Goal: Information Seeking & Learning: Find specific fact

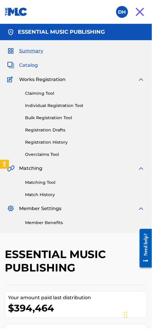
click at [32, 63] on span "Catalog" at bounding box center [28, 65] width 19 height 7
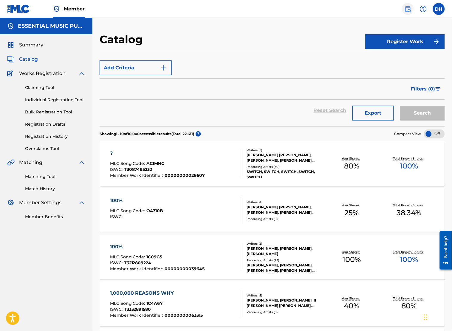
click at [152, 8] on img at bounding box center [407, 8] width 7 height 7
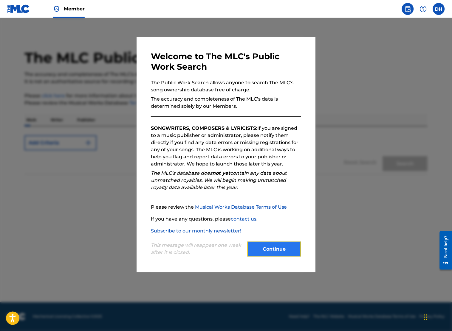
click at [152, 251] on button "Continue" at bounding box center [274, 249] width 54 height 15
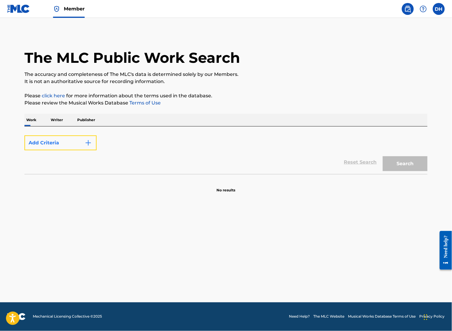
click at [84, 146] on button "Add Criteria" at bounding box center [60, 143] width 72 height 15
click at [118, 136] on div "Add Criteria" at bounding box center [225, 143] width 403 height 15
click at [73, 149] on button "Add Criteria" at bounding box center [60, 143] width 72 height 15
click at [53, 122] on p "Writer" at bounding box center [57, 120] width 16 height 13
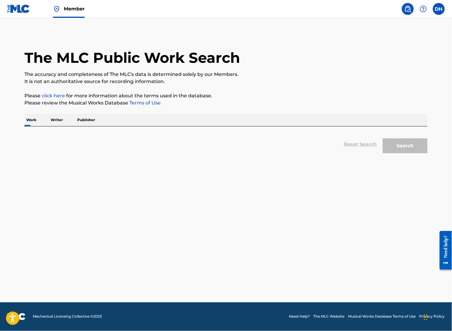
click at [30, 122] on p "Work" at bounding box center [31, 120] width 14 height 13
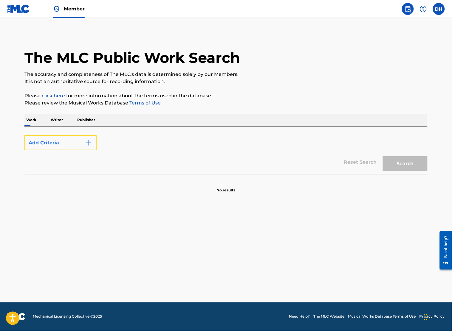
click at [58, 141] on button "Add Criteria" at bounding box center [60, 143] width 72 height 15
click at [90, 142] on img "Search Form" at bounding box center [88, 142] width 7 height 7
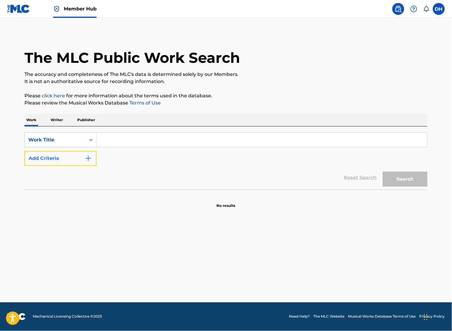
click at [74, 161] on button "Add Criteria" at bounding box center [60, 158] width 72 height 15
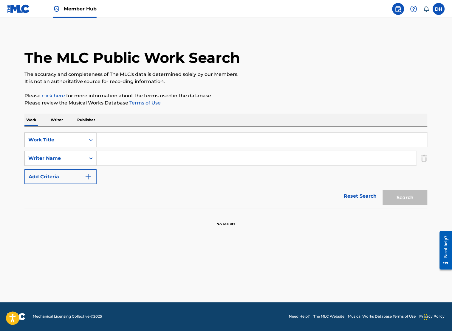
click at [140, 138] on input "Search Form" at bounding box center [262, 140] width 330 height 14
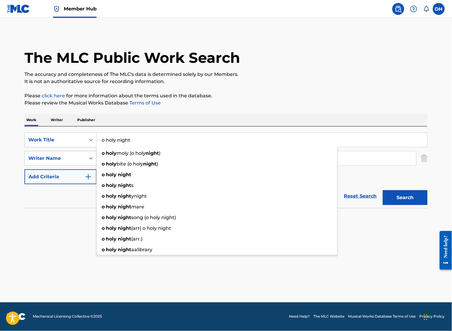
type input "o holy night"
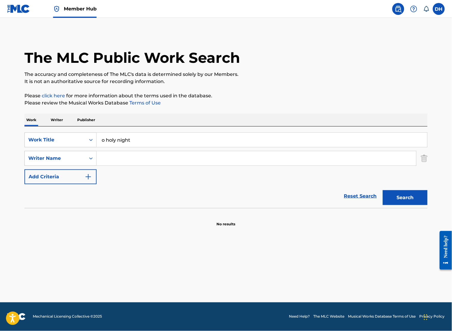
click at [25, 219] on section "No results" at bounding box center [225, 219] width 403 height 15
click at [104, 165] on input "Search Form" at bounding box center [256, 158] width 319 height 14
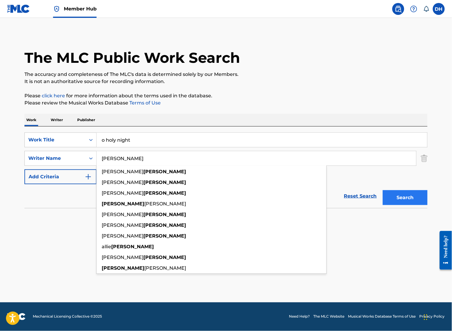
type input "silverberg"
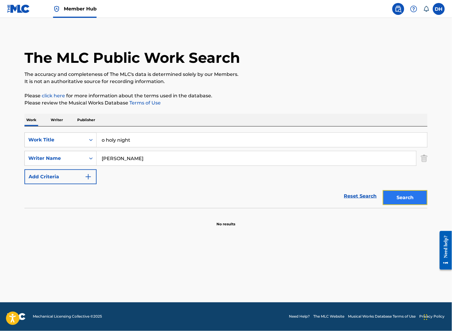
click at [399, 190] on button "Search" at bounding box center [405, 197] width 45 height 15
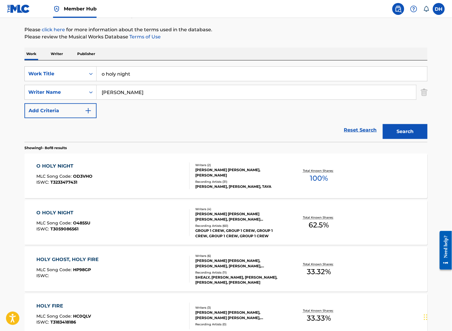
scroll to position [66, 0]
click at [185, 167] on div at bounding box center [186, 176] width 5 height 27
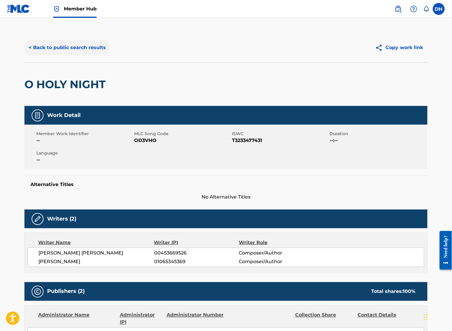
click at [78, 51] on button "< Back to public search results" at bounding box center [67, 47] width 86 height 15
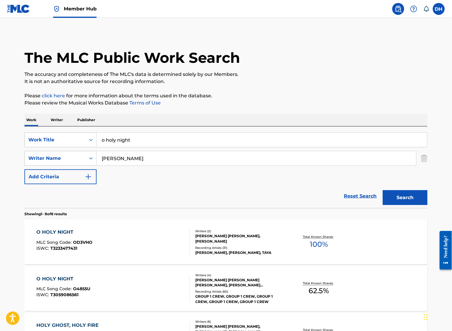
scroll to position [66, 0]
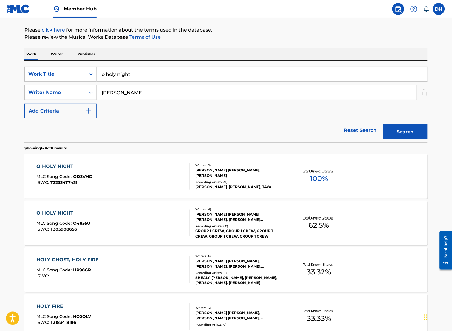
click at [122, 220] on div "O HOLY NIGHT MLC Song Code : O4855U ISWC : T3059086561" at bounding box center [113, 223] width 153 height 27
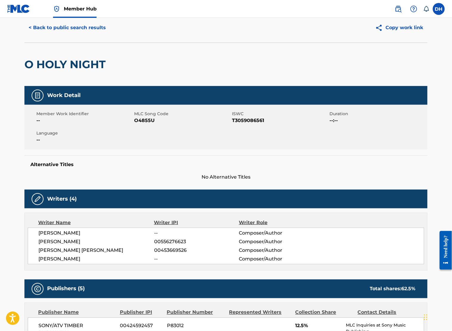
scroll to position [13, 0]
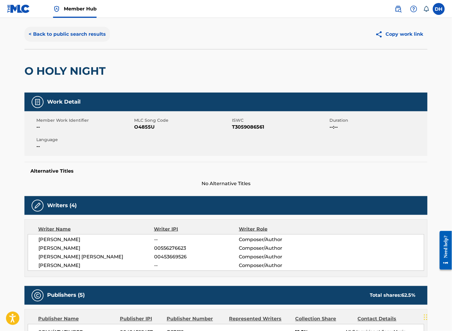
click at [73, 36] on button "< Back to public search results" at bounding box center [67, 34] width 86 height 15
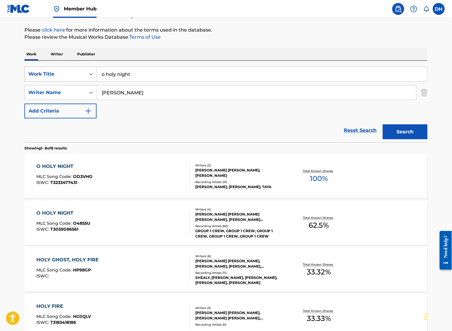
drag, startPoint x: 153, startPoint y: 69, endPoint x: 62, endPoint y: 76, distance: 91.2
click at [62, 76] on div "SearchWithCriteriae6dccd6b-caaa-4fc6-8a7a-08f4df6b4940 Work Title o holy night" at bounding box center [225, 74] width 403 height 15
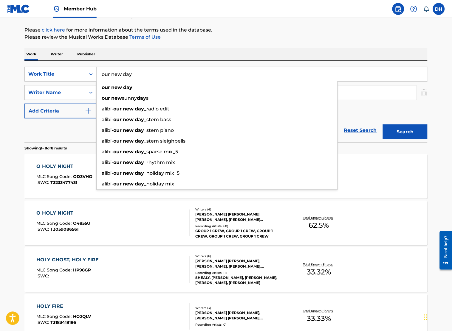
type input "our new day"
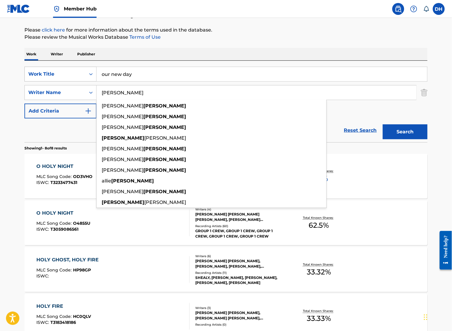
drag, startPoint x: 390, startPoint y: 88, endPoint x: 82, endPoint y: 81, distance: 307.6
click at [82, 81] on div "SearchWithCriteriae6dccd6b-caaa-4fc6-8a7a-08f4df6b4940 Work Title our new day S…" at bounding box center [225, 93] width 403 height 52
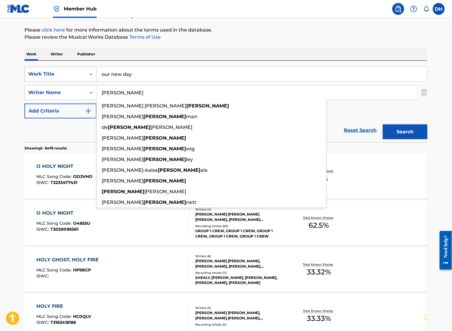
click at [383, 125] on button "Search" at bounding box center [405, 132] width 45 height 15
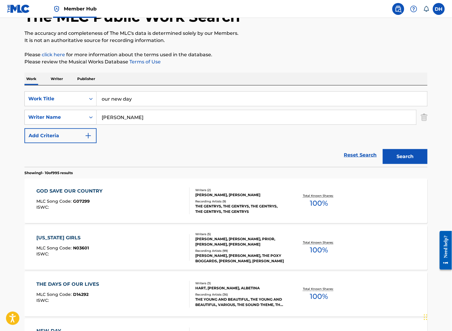
scroll to position [12, 0]
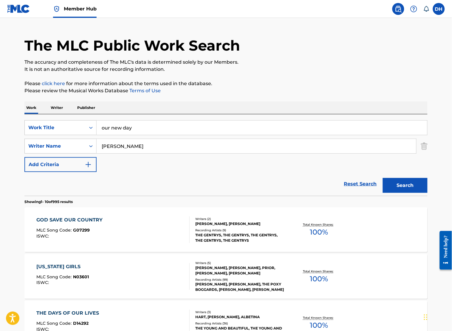
click at [102, 148] on input "hart" at bounding box center [256, 146] width 319 height 14
drag, startPoint x: 124, startPoint y: 148, endPoint x: 47, endPoint y: 142, distance: 77.4
click at [47, 142] on div "SearchWithCriteria04a5a843-c37c-42e8-8db5-24b3f33c5a18 Writer Name hart" at bounding box center [225, 146] width 403 height 15
type input "h"
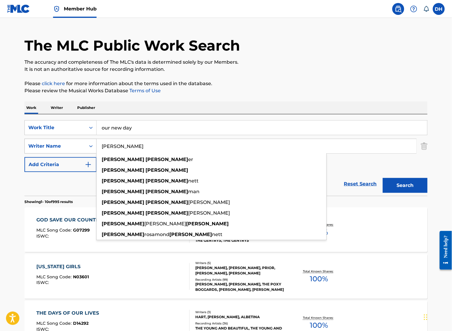
click at [383, 178] on button "Search" at bounding box center [405, 185] width 45 height 15
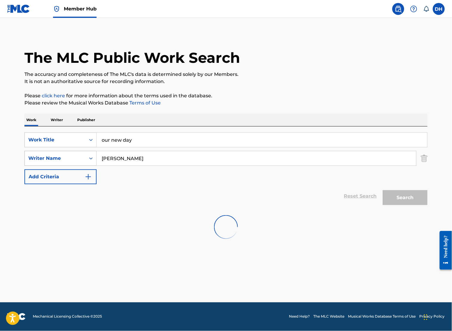
scroll to position [0, 0]
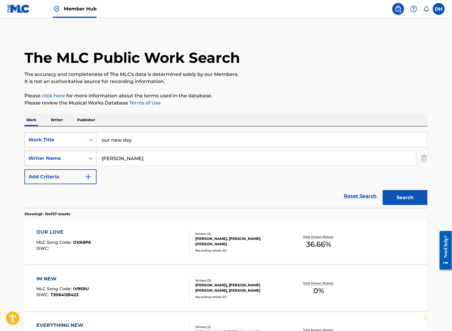
drag, startPoint x: 135, startPoint y: 159, endPoint x: 58, endPoint y: 162, distance: 77.5
click at [58, 162] on div "SearchWithCriteria04a5a843-c37c-42e8-8db5-24b3f33c5a18 Writer Name sarah hart" at bounding box center [225, 158] width 403 height 15
click at [383, 190] on button "Search" at bounding box center [405, 197] width 45 height 15
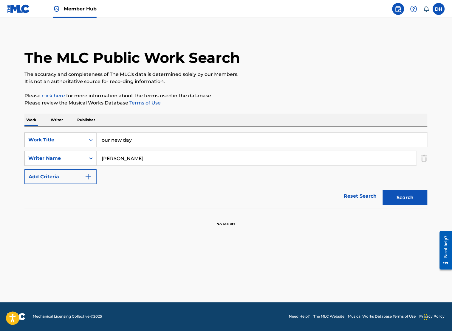
drag, startPoint x: 123, startPoint y: 159, endPoint x: 100, endPoint y: 159, distance: 22.9
click at [100, 159] on input "sarah hipp" at bounding box center [256, 158] width 319 height 14
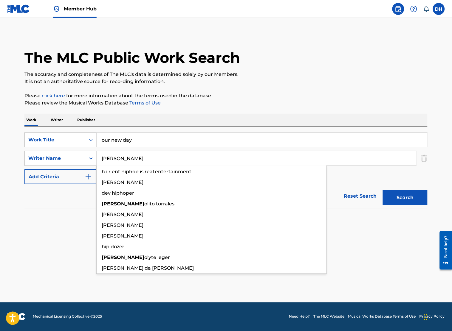
type input "hipp"
click at [383, 190] on button "Search" at bounding box center [405, 197] width 45 height 15
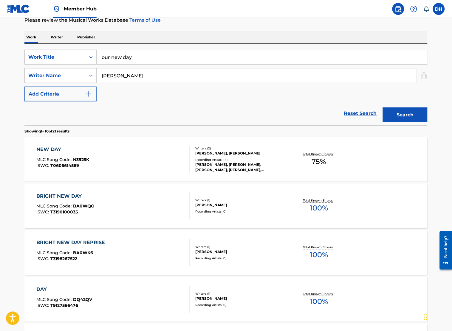
scroll to position [84, 0]
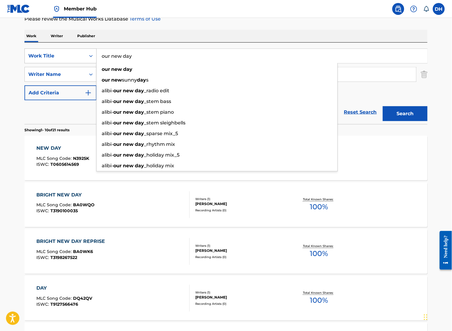
drag, startPoint x: 161, startPoint y: 58, endPoint x: 47, endPoint y: 56, distance: 113.8
click at [47, 56] on div "SearchWithCriteriae6dccd6b-caaa-4fc6-8a7a-08f4df6b4940 Work Title our new day o…" at bounding box center [225, 56] width 403 height 15
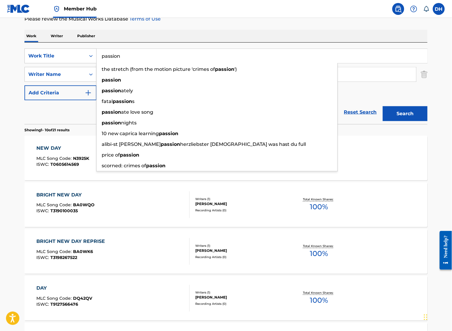
type input "passion"
click at [118, 36] on div "Work Writer Publisher" at bounding box center [225, 36] width 403 height 13
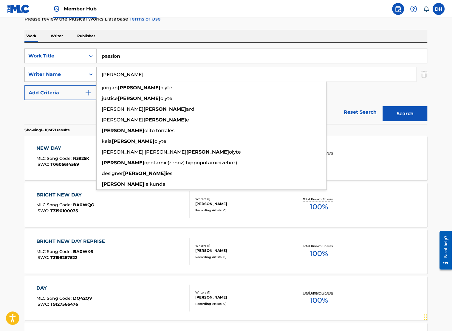
drag, startPoint x: 112, startPoint y: 80, endPoint x: 61, endPoint y: 75, distance: 50.9
click at [61, 75] on div "SearchWithCriteria04a5a843-c37c-42e8-8db5-24b3f33c5a18 Writer Name hipp jorgan …" at bounding box center [225, 74] width 403 height 15
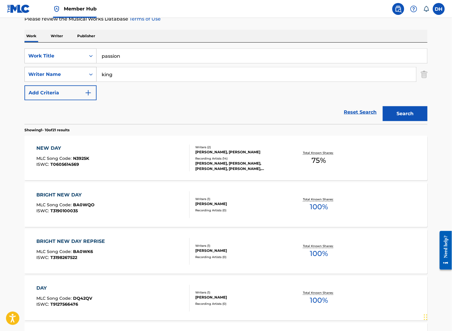
type input "king"
click at [383, 106] on button "Search" at bounding box center [405, 113] width 45 height 15
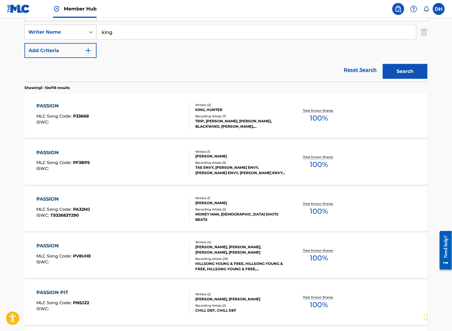
scroll to position [127, 0]
click at [109, 254] on div "PASSION MLC Song Code : PV8UHE ISWC :" at bounding box center [113, 255] width 153 height 27
